Goal: Task Accomplishment & Management: Use online tool/utility

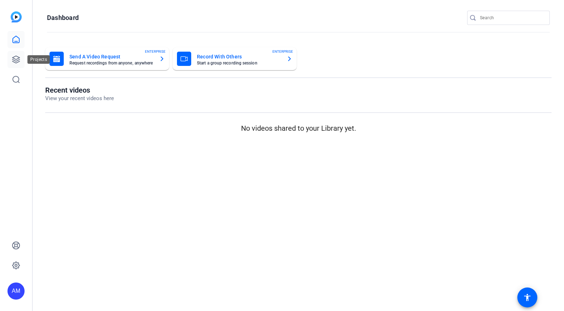
click at [17, 61] on icon at bounding box center [15, 59] width 7 height 7
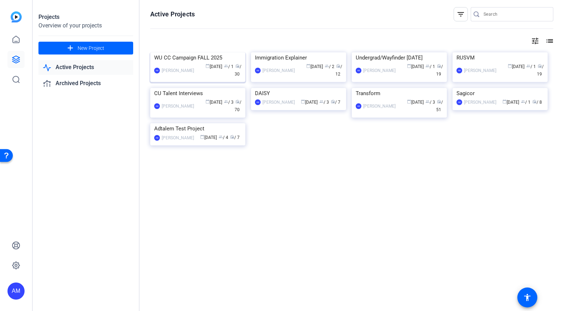
click at [188, 78] on div "AM Andrea Morningstar calendar_today Sep 16 group / 1 radio / 30" at bounding box center [197, 70] width 87 height 15
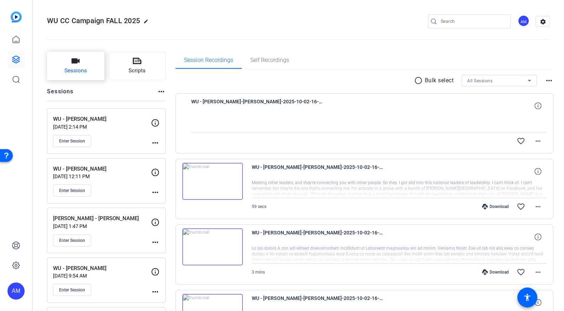
click at [76, 66] on button "Sessions" at bounding box center [75, 66] width 57 height 28
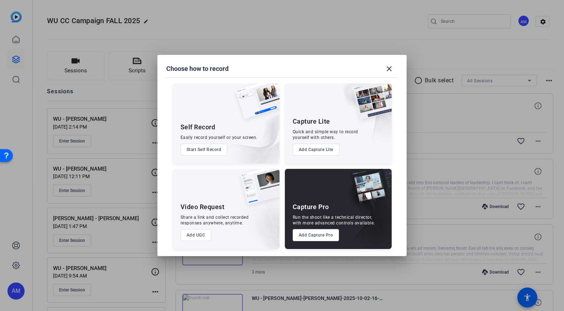
click at [308, 234] on button "Add Capture Pro" at bounding box center [316, 235] width 47 height 12
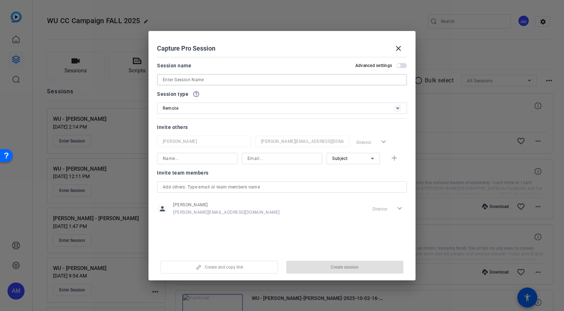
click at [239, 83] on input at bounding box center [282, 79] width 239 height 9
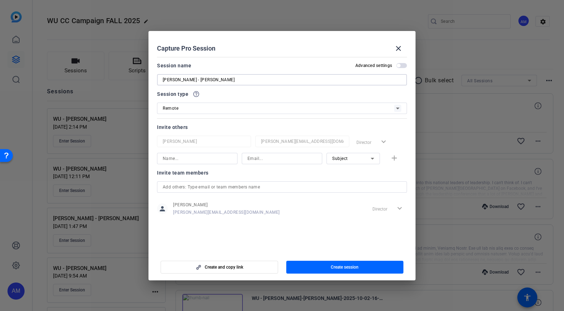
click at [239, 81] on input "WU - Serena" at bounding box center [282, 79] width 239 height 9
type input "WU - [PERSON_NAME]"
click at [213, 160] on input at bounding box center [197, 158] width 69 height 9
type input "Dave"
click at [268, 161] on input at bounding box center [281, 158] width 69 height 9
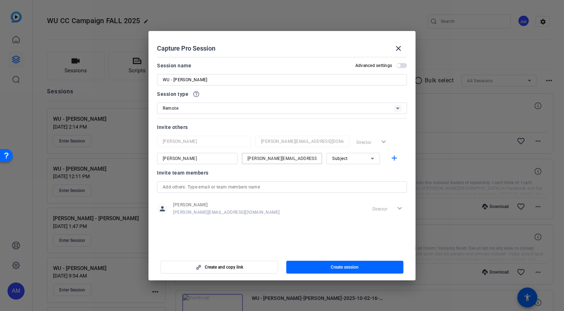
type input "dave@bonnemaison.com"
drag, startPoint x: 314, startPoint y: 159, endPoint x: 233, endPoint y: 151, distance: 82.0
click at [233, 151] on div "Andrea Morningstar andrea.morningstar@adtalem.com Director expand_more Dave dav…" at bounding box center [282, 150] width 250 height 28
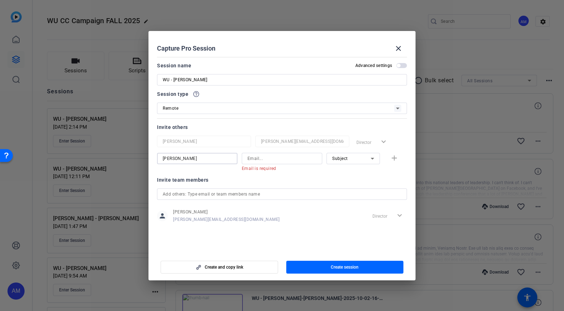
drag, startPoint x: 200, startPoint y: 157, endPoint x: 145, endPoint y: 141, distance: 57.2
click at [145, 141] on div "Choose how to record close Self Record Easily record yourself or your screen. S…" at bounding box center [282, 155] width 564 height 311
click at [232, 181] on div "Invite team members" at bounding box center [282, 180] width 250 height 9
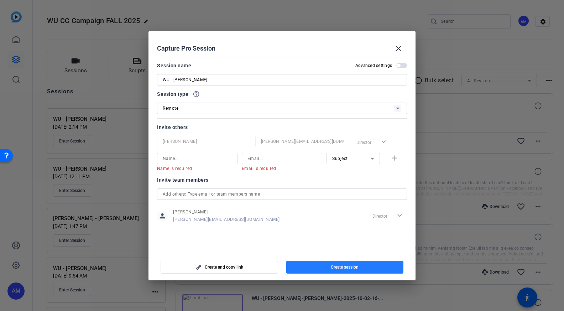
click at [316, 268] on span "button" at bounding box center [344, 266] width 117 height 17
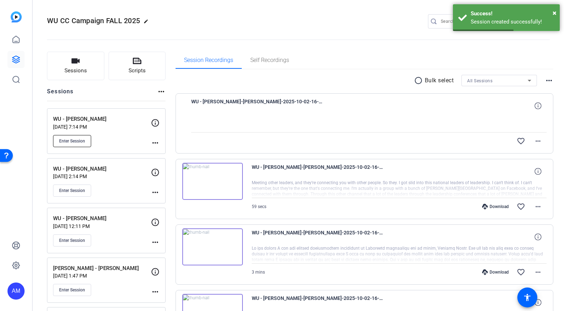
click at [82, 141] on span "Enter Session" at bounding box center [72, 141] width 26 height 6
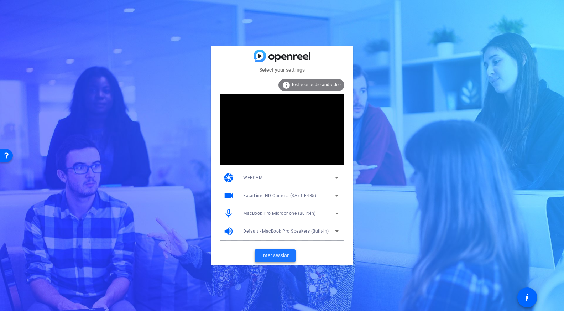
click at [275, 252] on span "Enter session" at bounding box center [275, 255] width 30 height 7
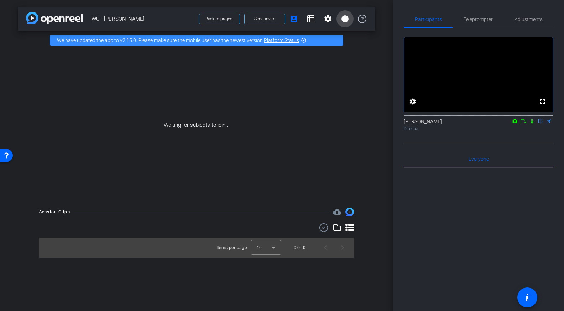
click at [349, 18] on mat-icon "info" at bounding box center [345, 19] width 9 height 9
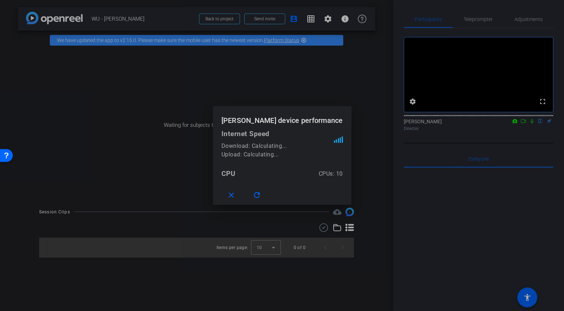
click at [348, 21] on div at bounding box center [282, 155] width 564 height 311
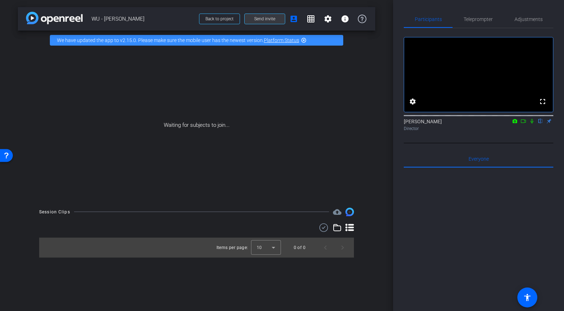
click at [270, 18] on span "Send invite" at bounding box center [264, 19] width 21 height 6
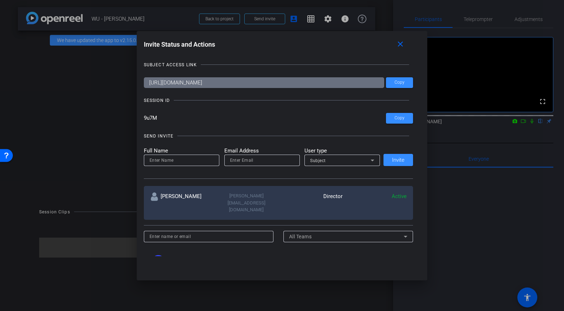
drag, startPoint x: 170, startPoint y: 120, endPoint x: 130, endPoint y: 119, distance: 40.2
click at [130, 119] on div "Invite Status and Actions close SUBJECT ACCESS LINK [URL][DOMAIN_NAME] Copy SES…" at bounding box center [282, 155] width 564 height 311
click at [397, 81] on span "Copy" at bounding box center [399, 82] width 10 height 5
